Goal: Navigation & Orientation: Go to known website

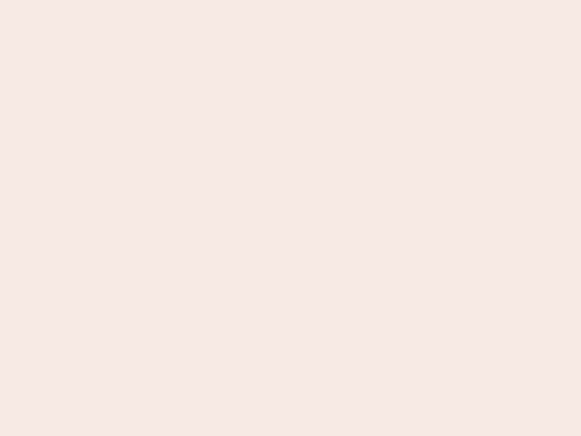
click at [290, 218] on nb-app "Almost there Thank you for registering for Newbook. Your account is under revie…" at bounding box center [290, 218] width 581 height 436
click at [290, 0] on nb-app "Almost there Thank you for registering for Newbook. Your account is under revie…" at bounding box center [290, 218] width 581 height 436
click at [310, 0] on nb-app "Almost there Thank you for registering for Newbook. Your account is under revie…" at bounding box center [290, 218] width 581 height 436
click at [290, 218] on nb-app "Almost there Thank you for registering for Newbook. Your account is under revie…" at bounding box center [290, 218] width 581 height 436
click at [290, 0] on nb-app "Almost there Thank you for registering for Newbook. Your account is under revie…" at bounding box center [290, 218] width 581 height 436
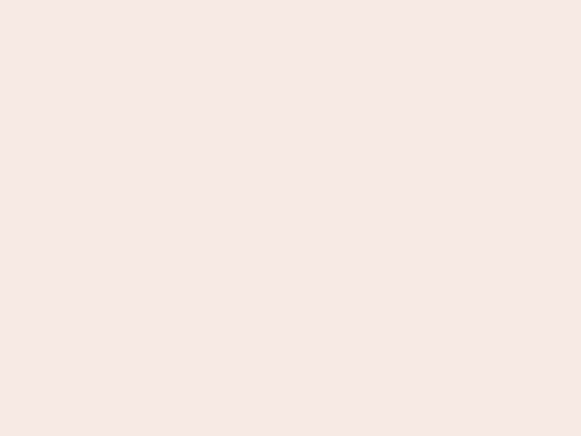
click at [203, 0] on nb-app "Almost there Thank you for registering for Newbook. Your account is under revie…" at bounding box center [290, 218] width 581 height 436
click at [290, 218] on nb-app "Almost there Thank you for registering for Newbook. Your account is under revie…" at bounding box center [290, 218] width 581 height 436
click at [290, 0] on nb-app "Almost there Thank you for registering for Newbook. Your account is under revie…" at bounding box center [290, 218] width 581 height 436
click at [203, 0] on nb-app "Almost there Thank you for registering for Newbook. Your account is under revie…" at bounding box center [290, 218] width 581 height 436
click at [290, 218] on nb-app "Almost there Thank you for registering for Newbook. Your account is under revie…" at bounding box center [290, 218] width 581 height 436
